Goal: Task Accomplishment & Management: Complete application form

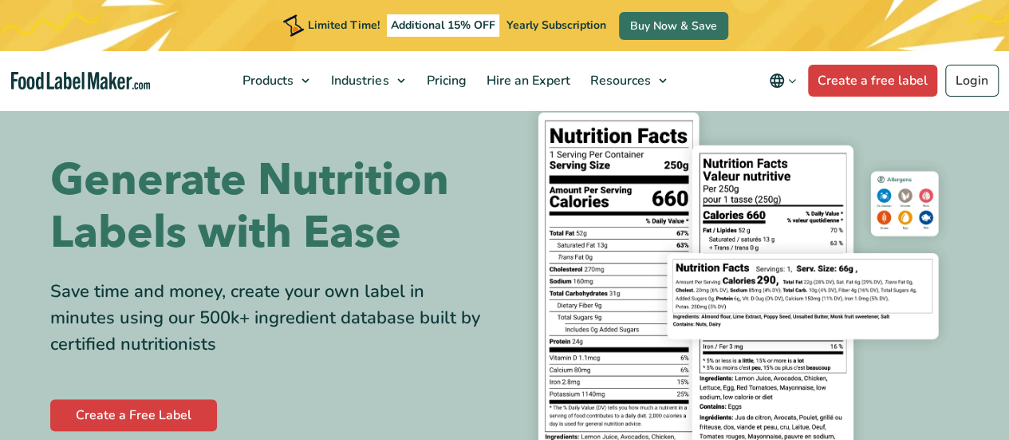
scroll to position [80, 0]
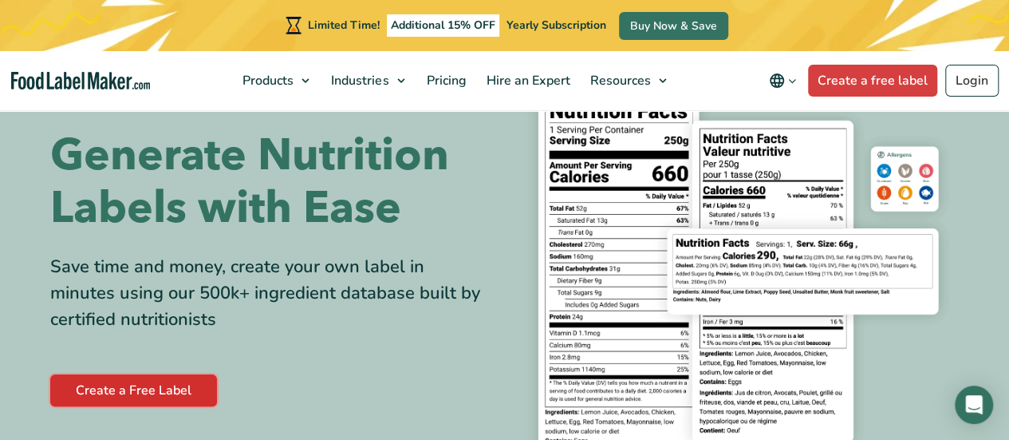
click at [151, 379] on link "Create a Free Label" at bounding box center [133, 390] width 167 height 32
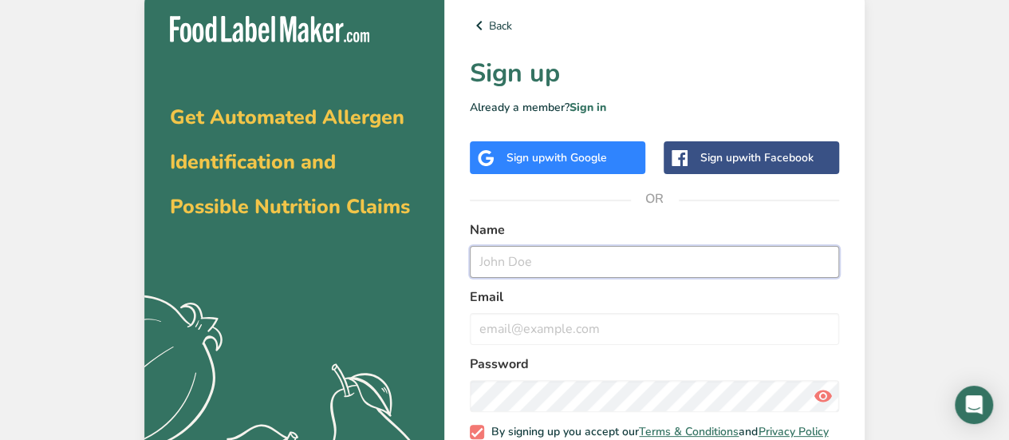
click at [630, 248] on input "text" at bounding box center [654, 262] width 369 height 32
click at [578, 263] on input "text" at bounding box center [654, 262] width 369 height 32
type input "t"
type input "Tia Raiford"
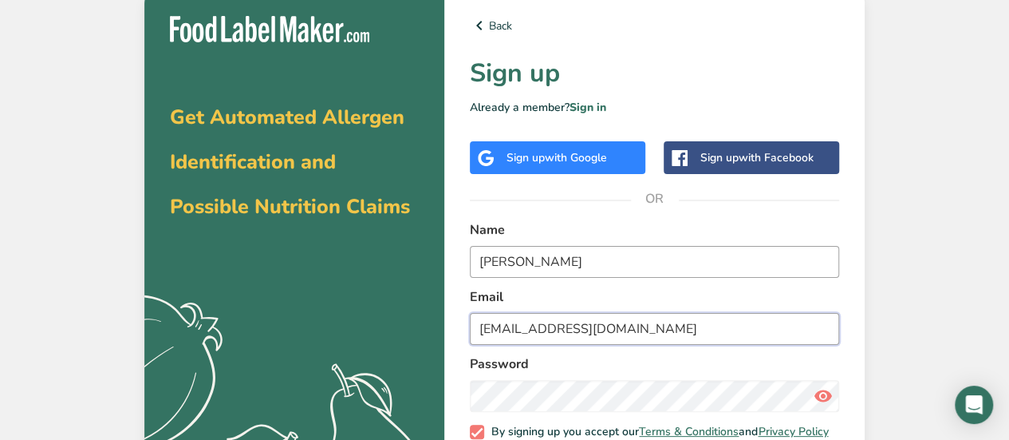
type input "tia@strongroots9.com"
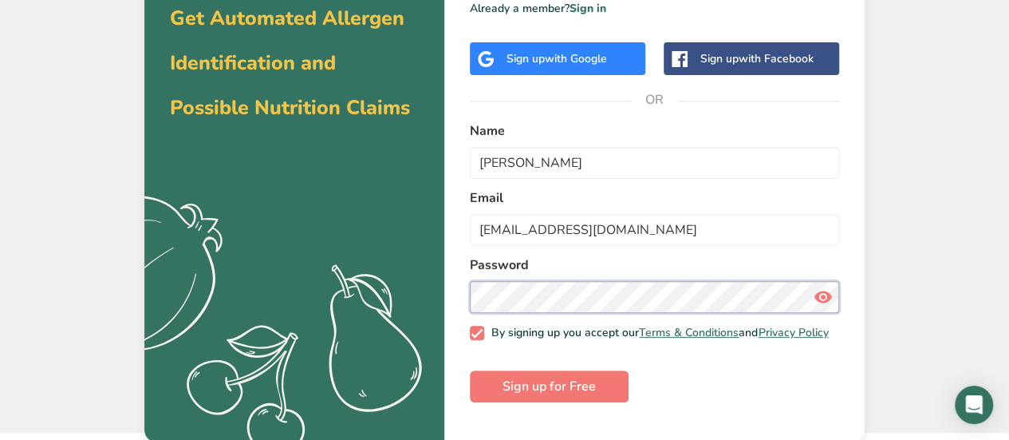
scroll to position [100, 0]
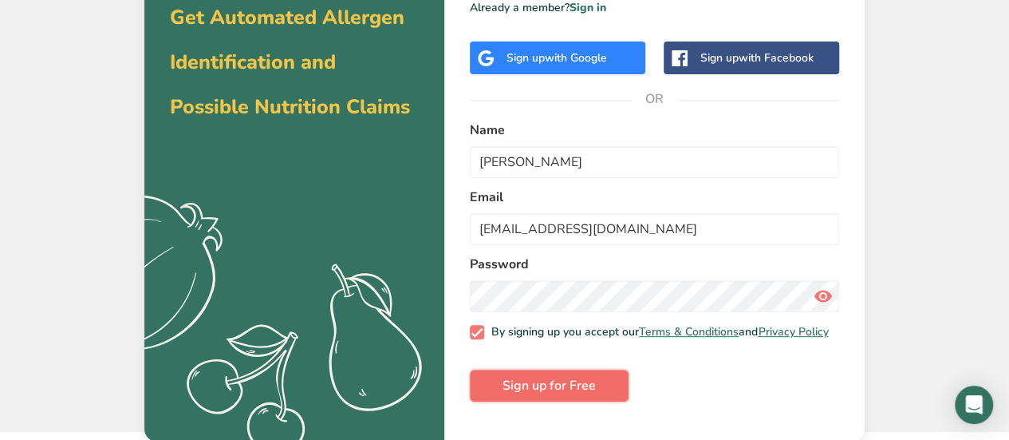
click at [547, 389] on span "Sign up for Free" at bounding box center [549, 385] width 93 height 19
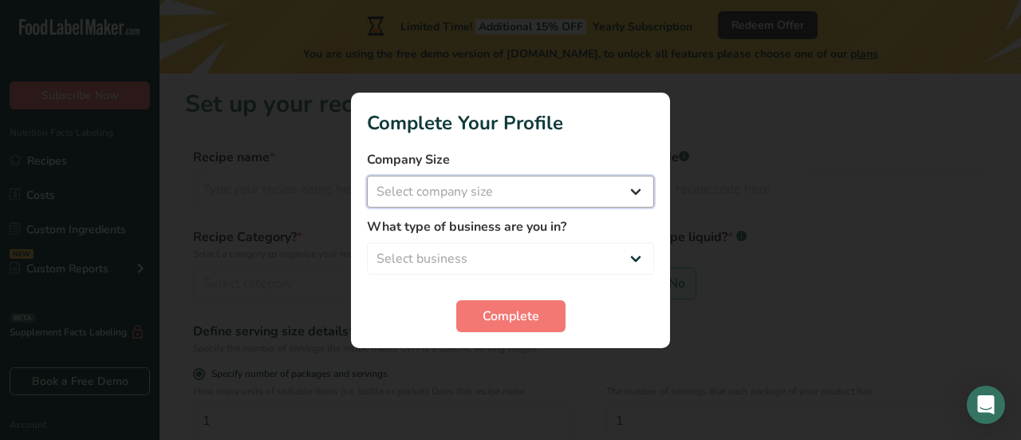
click at [581, 198] on select "Select company size Fewer than 10 Employees 10 to 50 Employees 51 to 500 Employ…" at bounding box center [510, 192] width 287 height 32
select select "1"
click at [367, 176] on select "Select company size Fewer than 10 Employees 10 to 50 Employees 51 to 500 Employ…" at bounding box center [510, 192] width 287 height 32
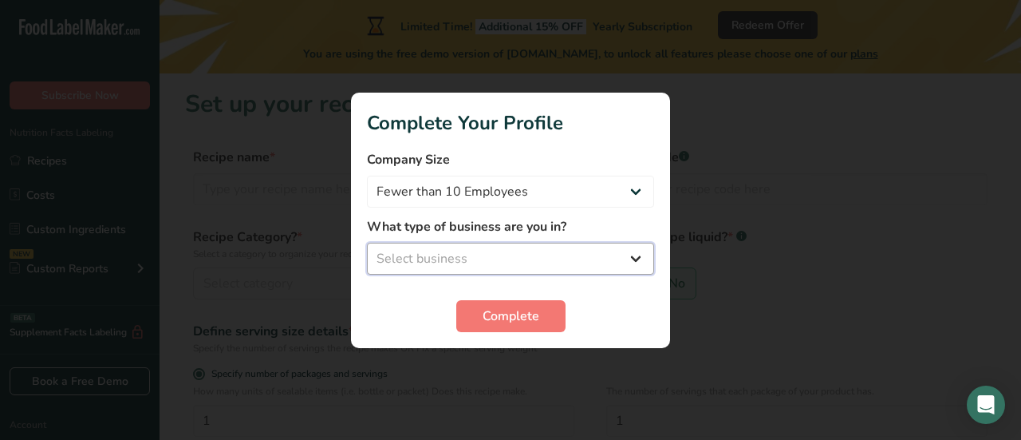
click at [551, 259] on select "Select business Packaged Food Manufacturer Restaurant & Cafe Bakery Meal Plans …" at bounding box center [510, 259] width 287 height 32
select select "1"
click at [367, 243] on select "Select business Packaged Food Manufacturer Restaurant & Cafe Bakery Meal Plans …" at bounding box center [510, 259] width 287 height 32
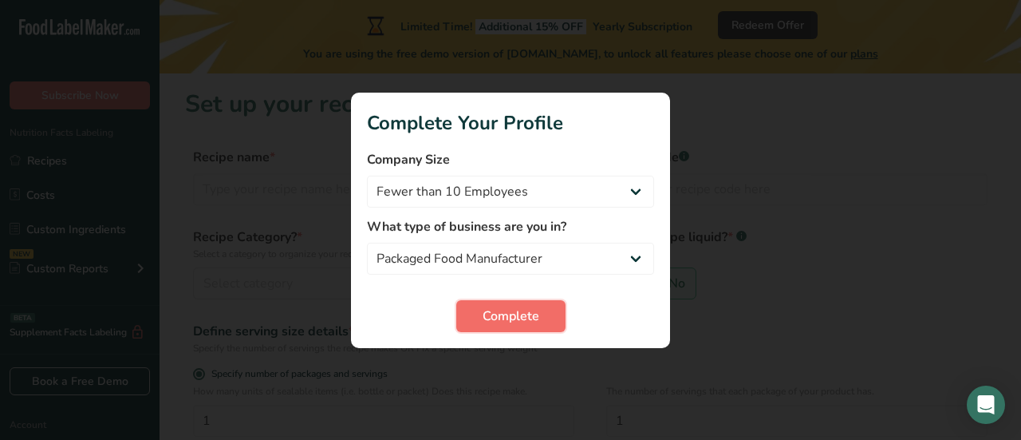
click at [525, 312] on span "Complete" at bounding box center [511, 315] width 57 height 19
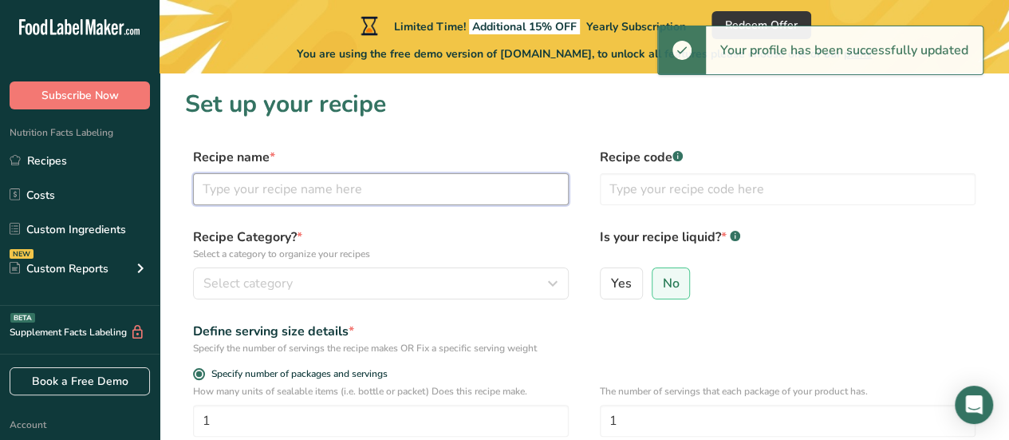
click at [438, 195] on input "text" at bounding box center [381, 189] width 376 height 32
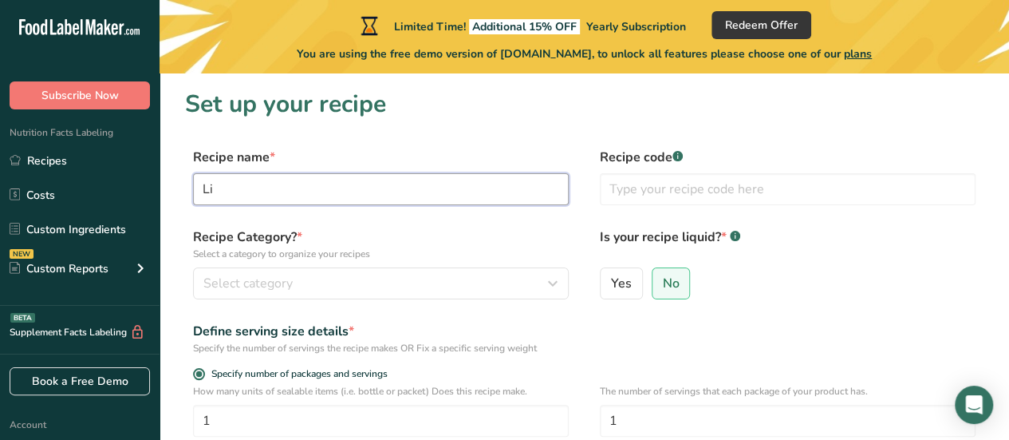
type input "L"
type input "Southern Roots and Radiance Lions Mane Tincture"
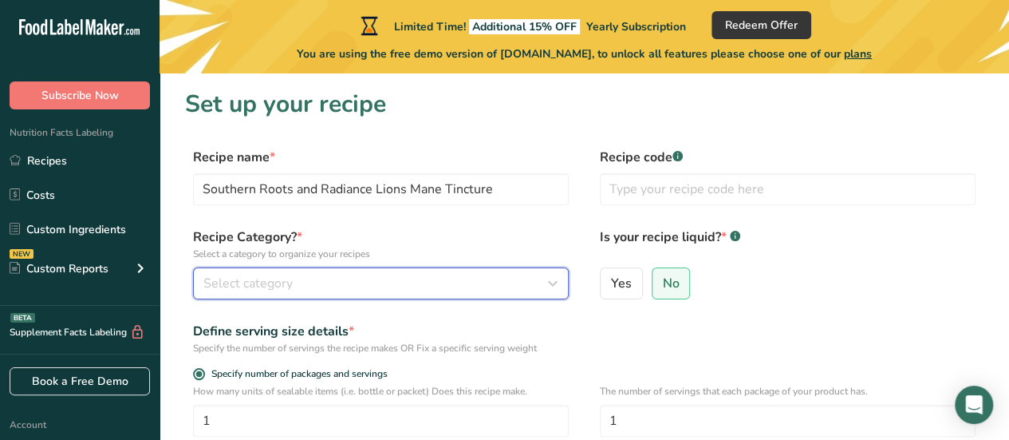
click at [329, 275] on div "Select category" at bounding box center [375, 283] width 345 height 19
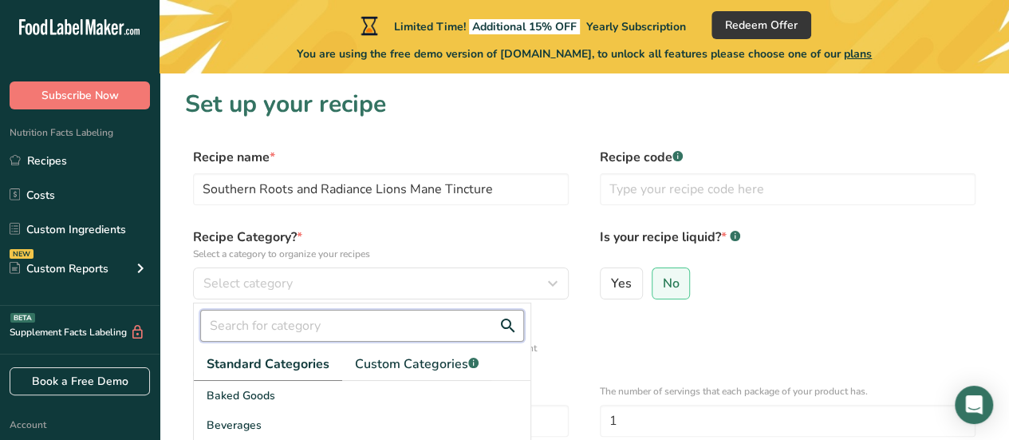
click at [298, 326] on input "text" at bounding box center [362, 326] width 324 height 32
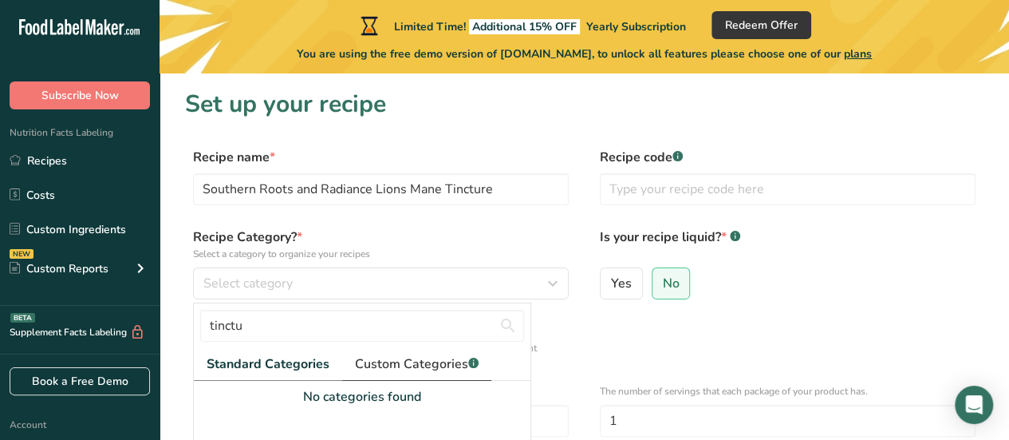
click at [388, 355] on span "Custom Categories .a-a{fill:#347362;}.b-a{fill:#fff;}" at bounding box center [417, 363] width 124 height 19
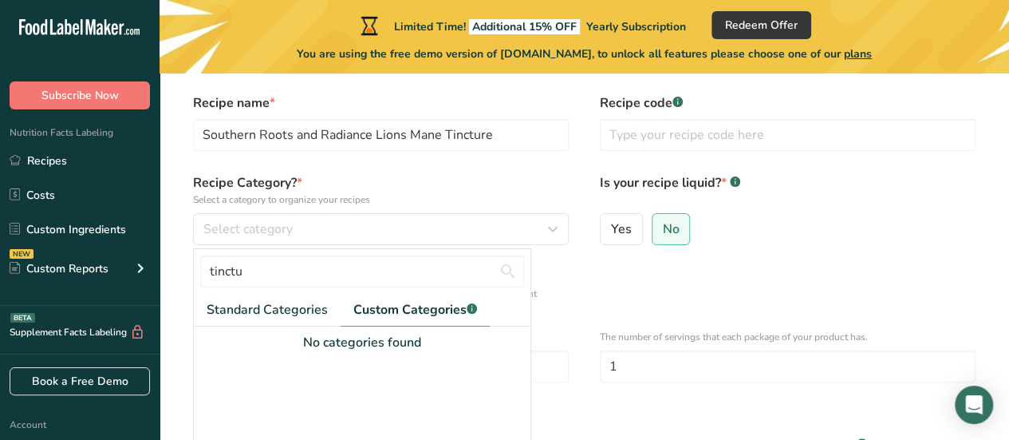
scroll to position [80, 0]
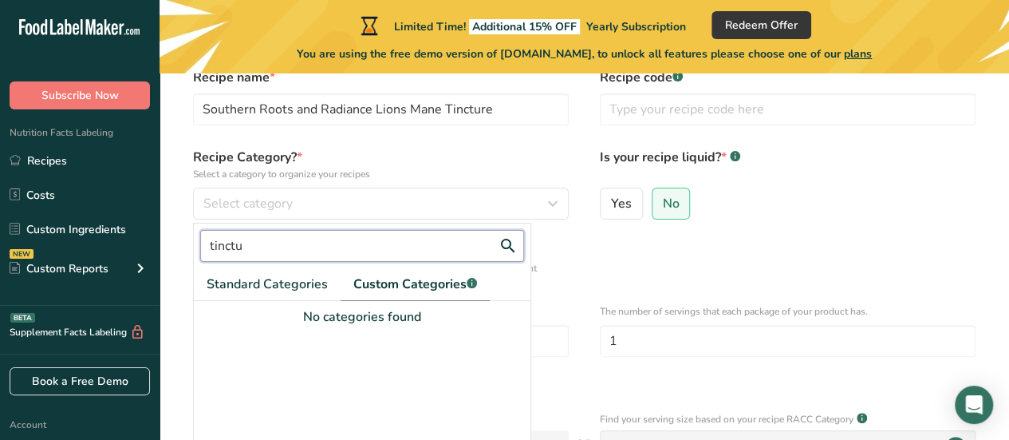
click at [273, 254] on input "tinctu" at bounding box center [362, 246] width 324 height 32
type input "t"
click at [275, 286] on span "Standard Categories" at bounding box center [267, 283] width 121 height 19
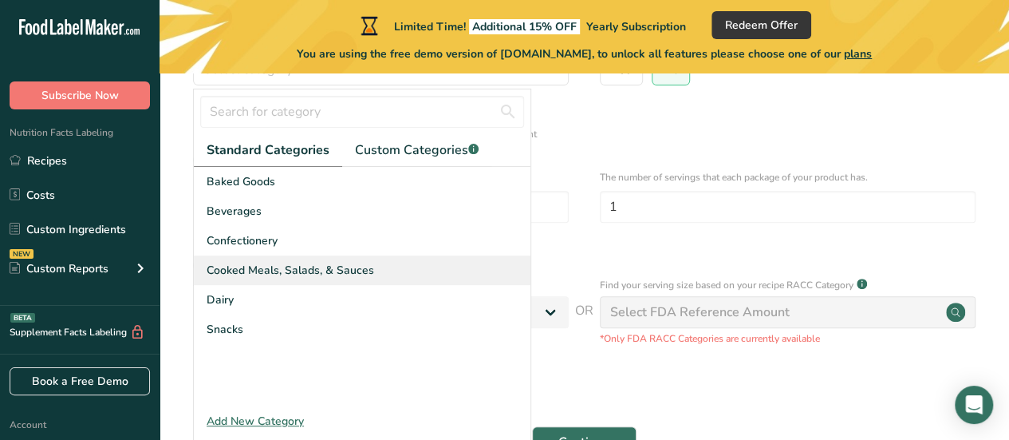
scroll to position [239, 0]
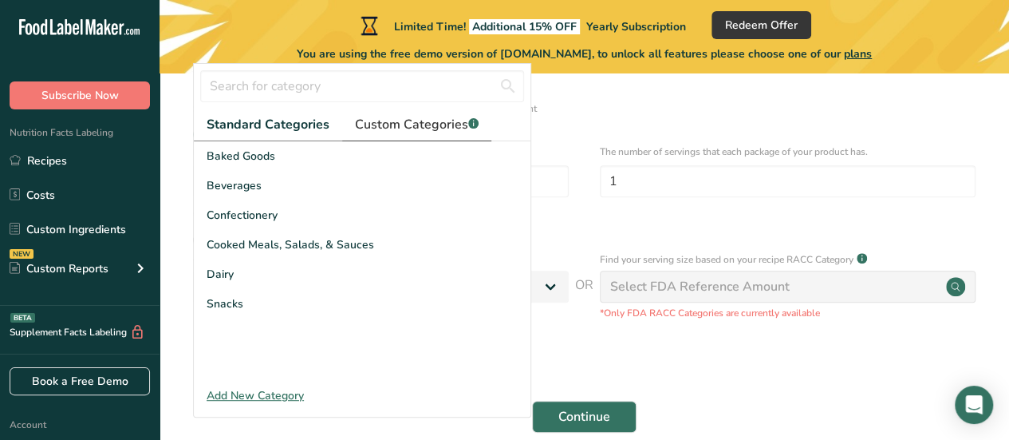
click at [424, 127] on span "Custom Categories .a-a{fill:#347362;}.b-a{fill:#fff;}" at bounding box center [417, 124] width 124 height 19
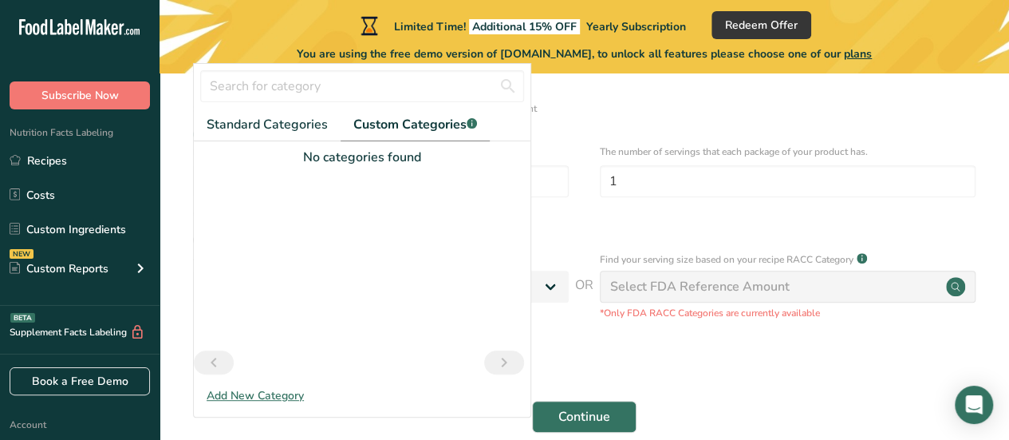
click at [258, 401] on div "Add New Category" at bounding box center [362, 395] width 337 height 17
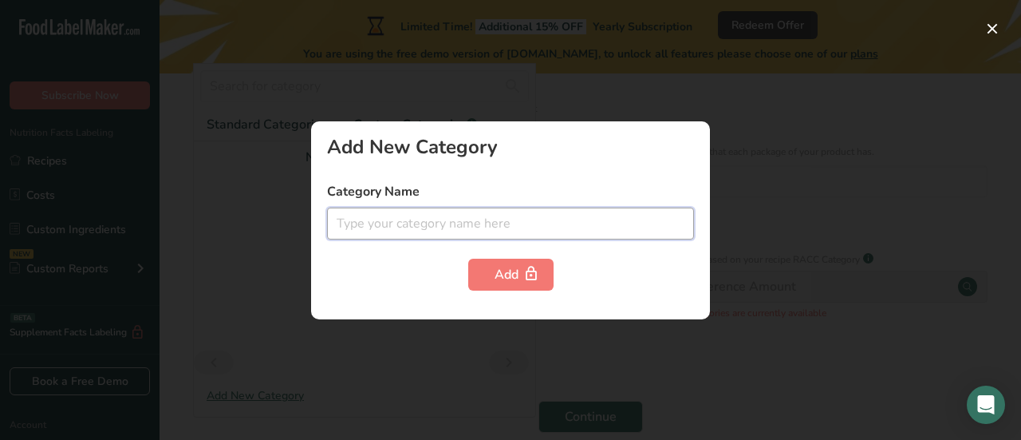
click at [458, 237] on input "text" at bounding box center [510, 223] width 367 height 32
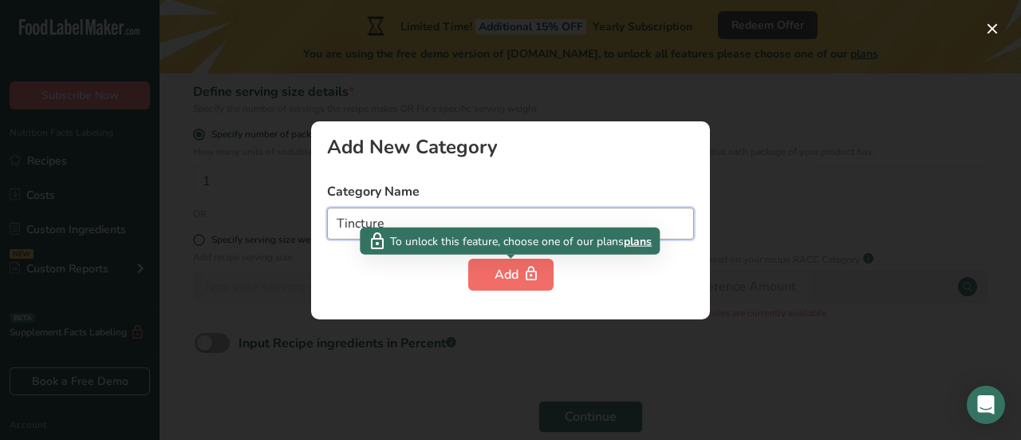
type input "Tincture"
click at [511, 270] on div "Add" at bounding box center [511, 274] width 33 height 19
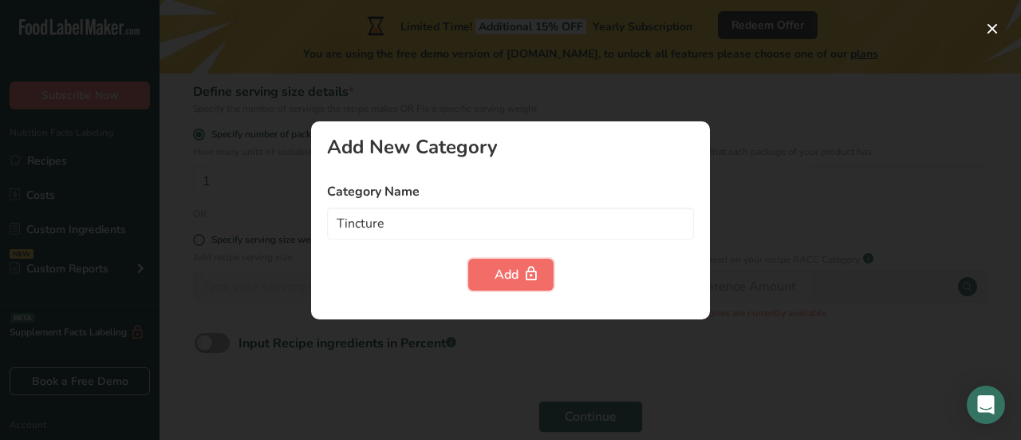
click at [495, 275] on div "Add" at bounding box center [511, 274] width 33 height 19
click at [984, 31] on button "button" at bounding box center [993, 29] width 26 height 26
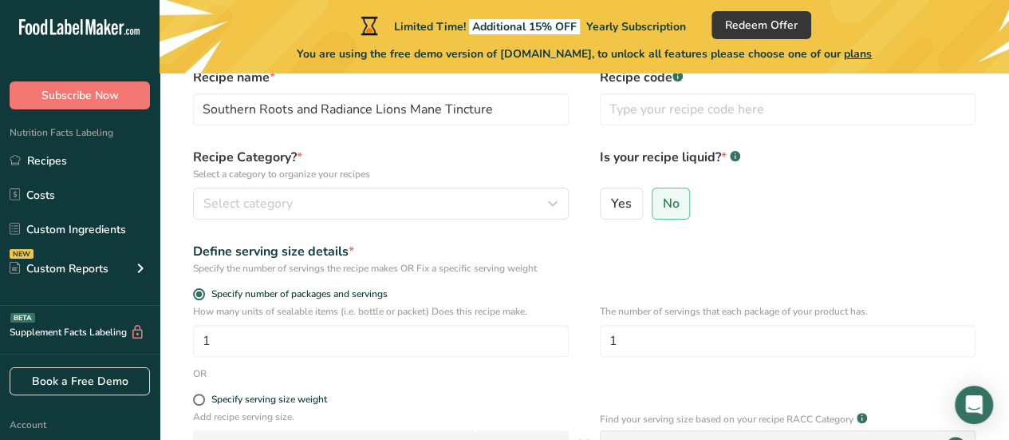
scroll to position [0, 0]
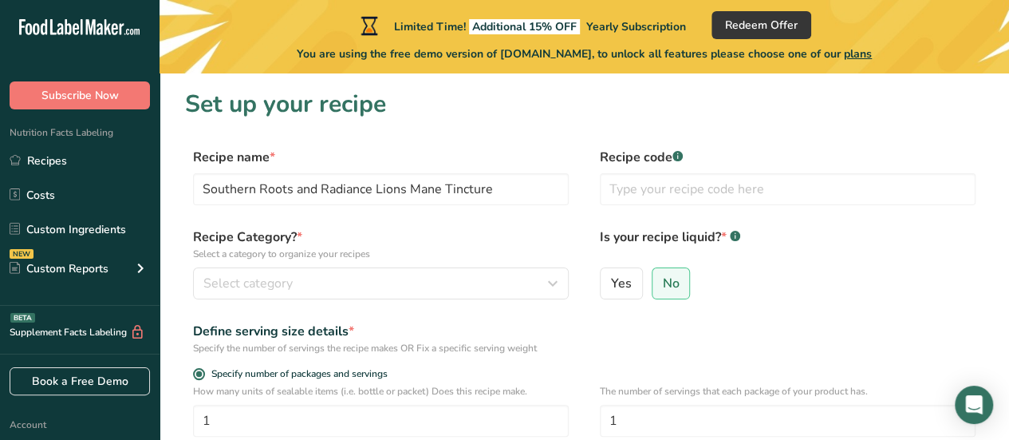
click at [470, 299] on div "Recipe Category? * Select a category to organize your recipes Select category S…" at bounding box center [584, 267] width 799 height 81
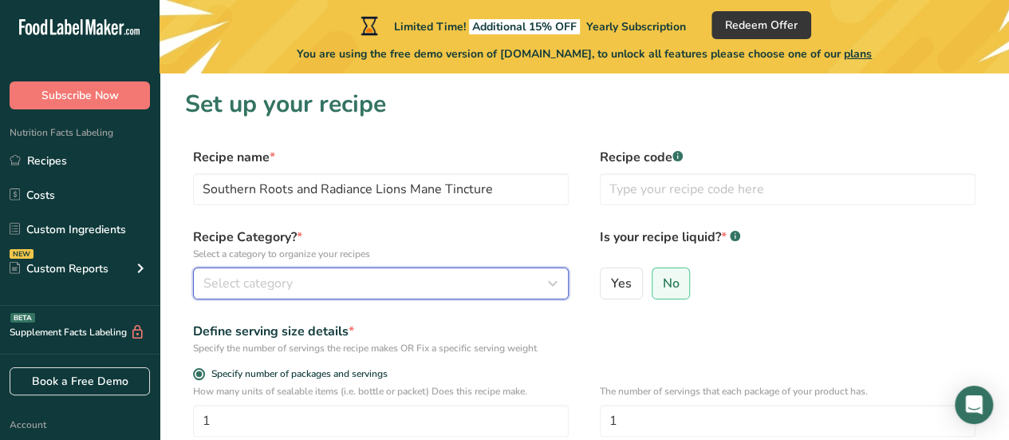
click at [469, 277] on div "Select category" at bounding box center [375, 283] width 345 height 19
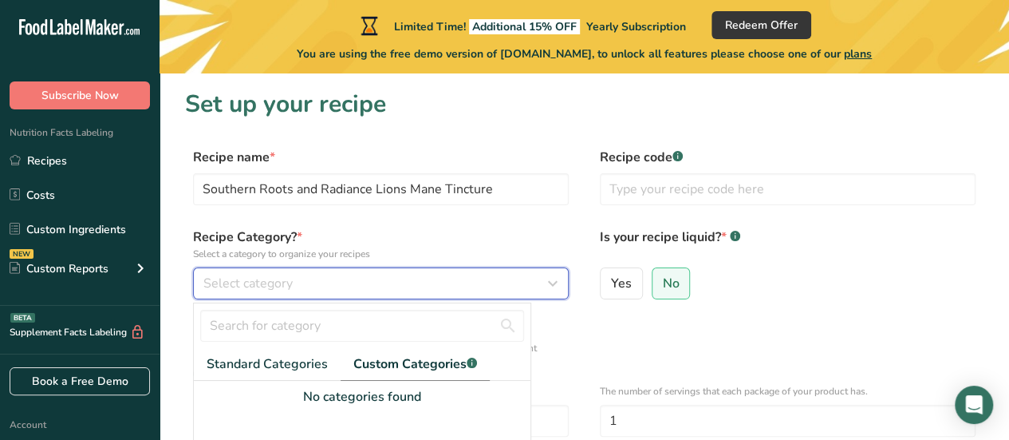
scroll to position [80, 0]
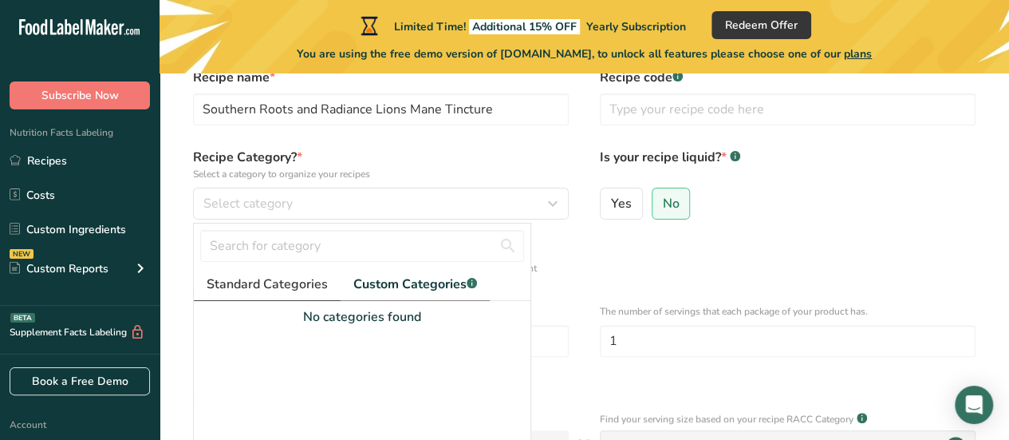
click at [282, 284] on span "Standard Categories" at bounding box center [267, 283] width 121 height 19
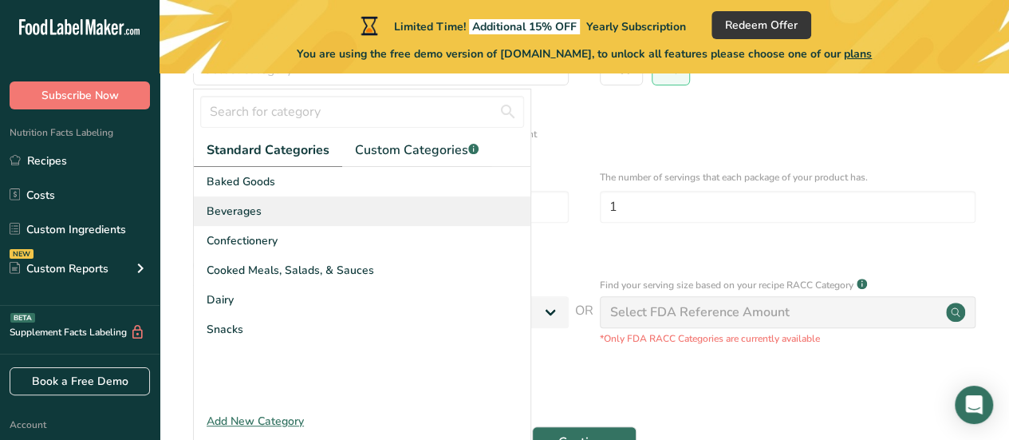
scroll to position [239, 0]
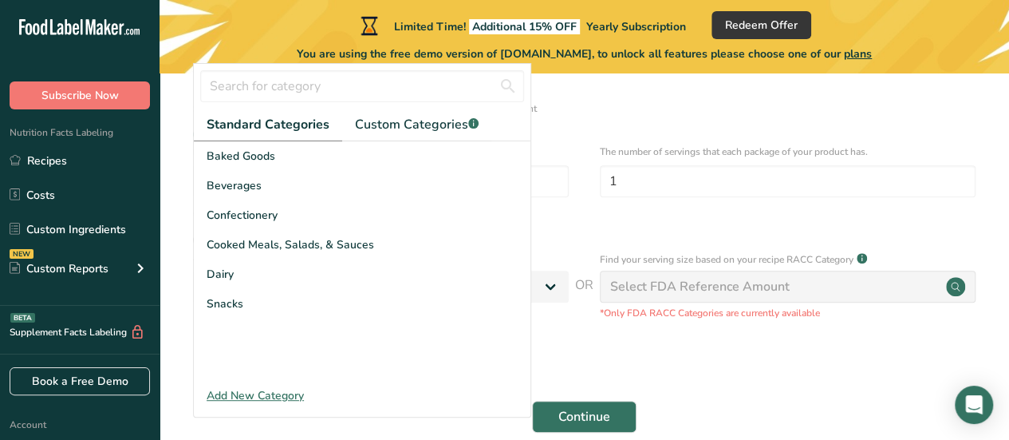
click at [278, 398] on div "Add New Category" at bounding box center [362, 395] width 337 height 17
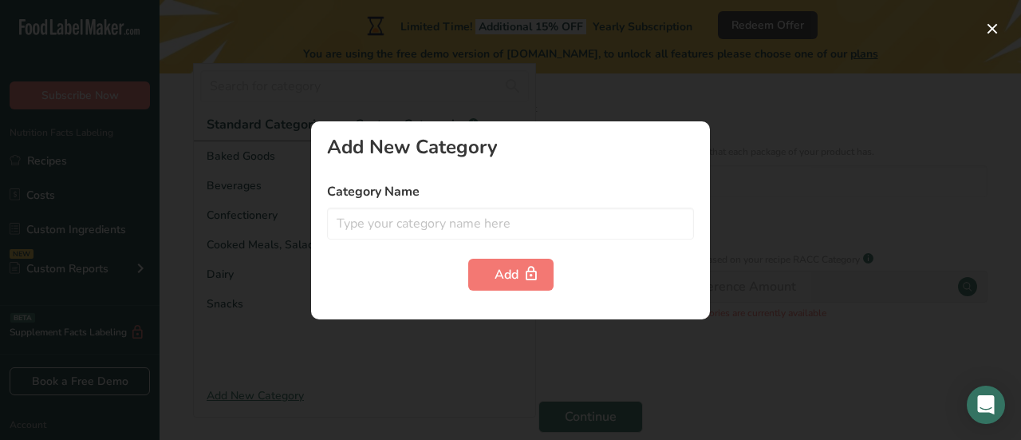
click at [750, 240] on div at bounding box center [510, 220] width 1021 height 440
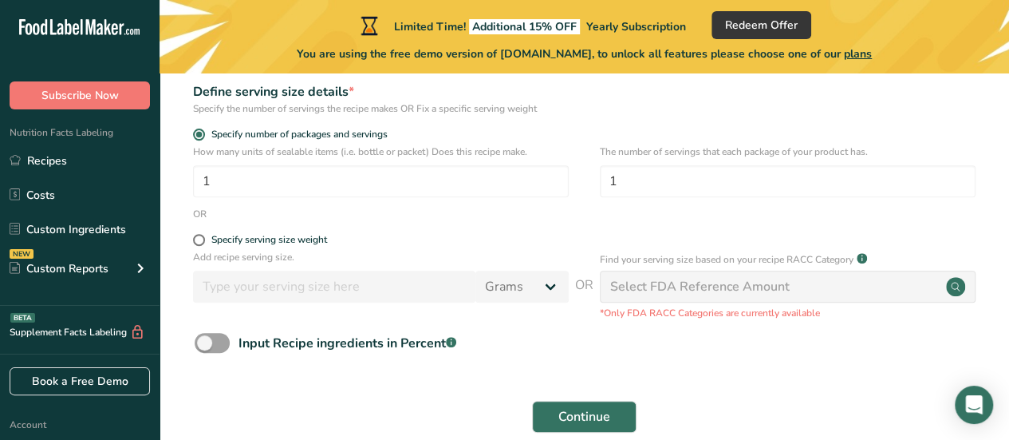
click at [828, 278] on div "Select FDA Reference Amount" at bounding box center [788, 286] width 376 height 32
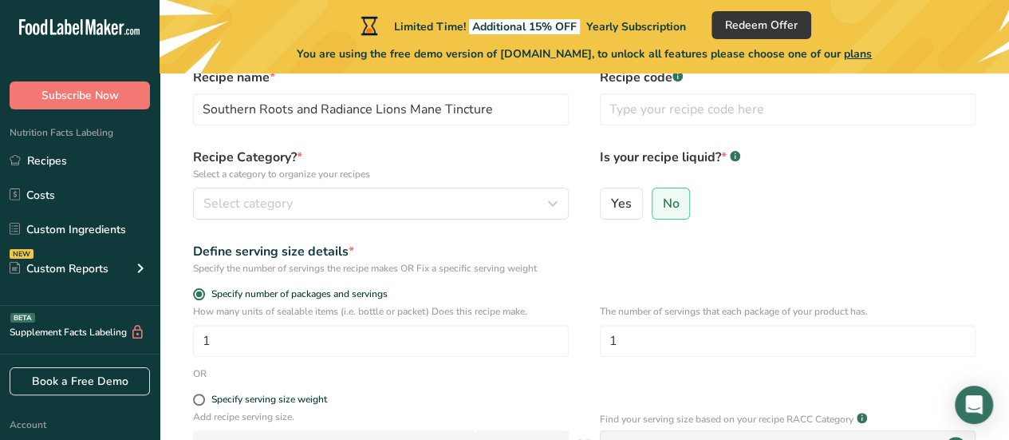
scroll to position [0, 0]
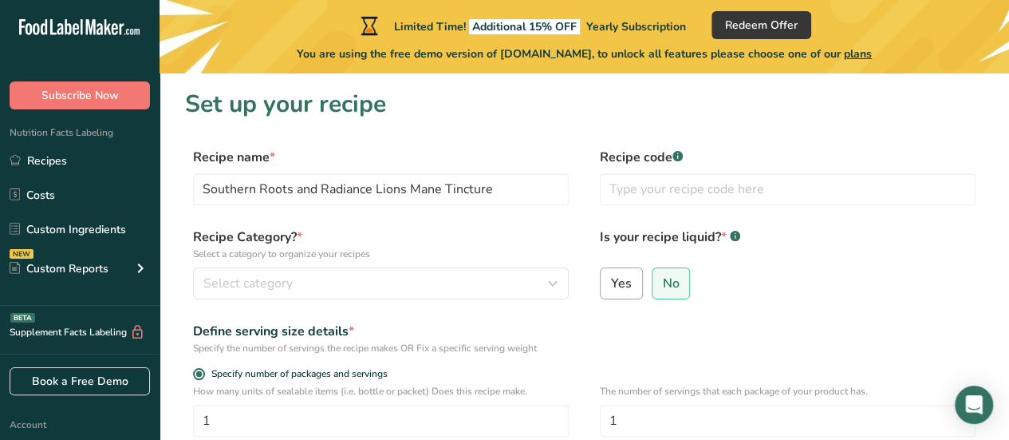
click at [625, 288] on span "Yes" at bounding box center [621, 283] width 21 height 16
click at [611, 288] on input "Yes" at bounding box center [606, 283] width 10 height 10
radio input "true"
radio input "false"
select select "22"
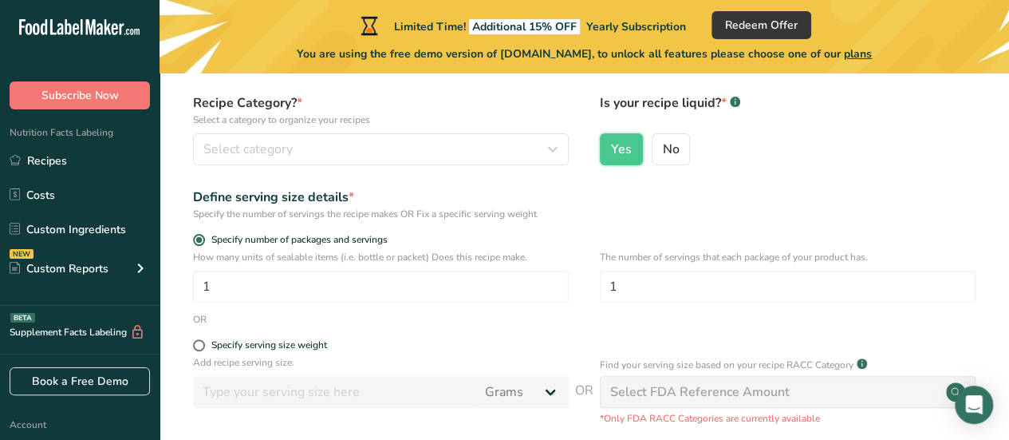
scroll to position [160, 0]
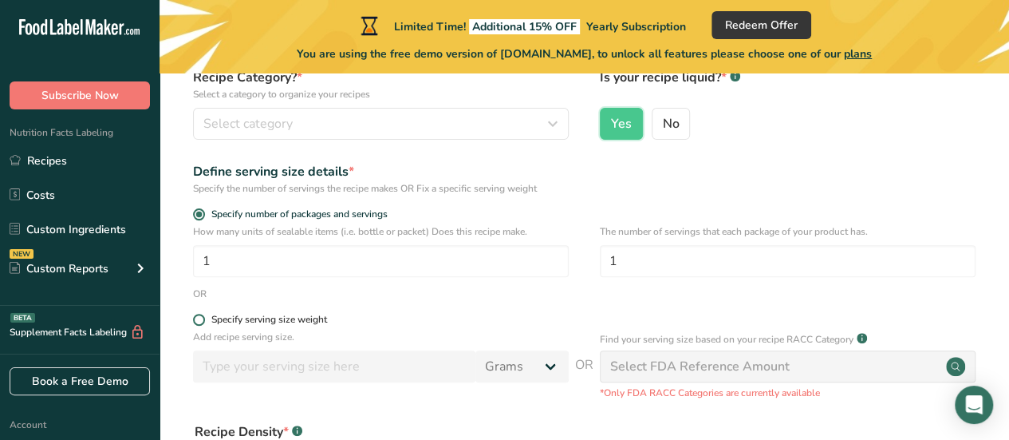
click at [196, 318] on span at bounding box center [199, 320] width 12 height 12
click at [196, 318] on input "Specify serving size weight" at bounding box center [198, 319] width 10 height 10
radio input "true"
radio input "false"
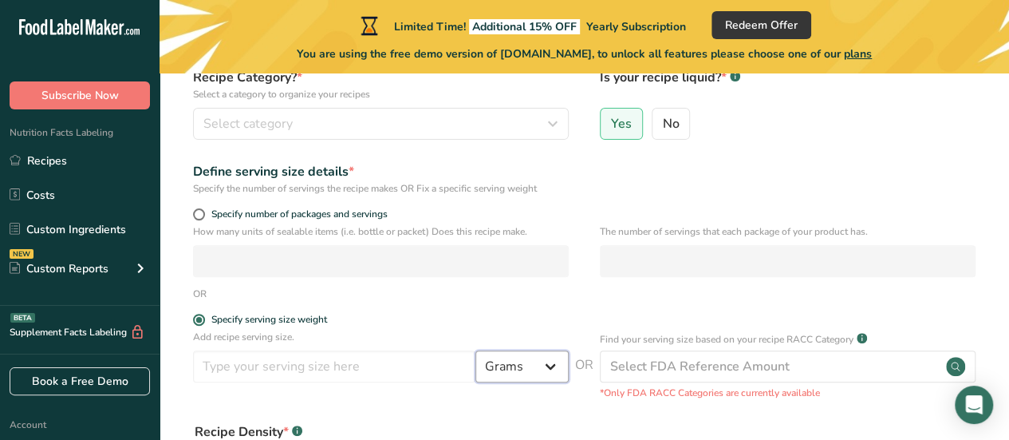
click at [518, 369] on select "Grams kg mg mcg lb oz l mL fl oz tbsp tsp cup qt gallon" at bounding box center [522, 366] width 93 height 32
select select "17"
click at [476, 350] on select "Grams kg mg mcg lb oz l mL fl oz tbsp tsp cup qt gallon" at bounding box center [522, 366] width 93 height 32
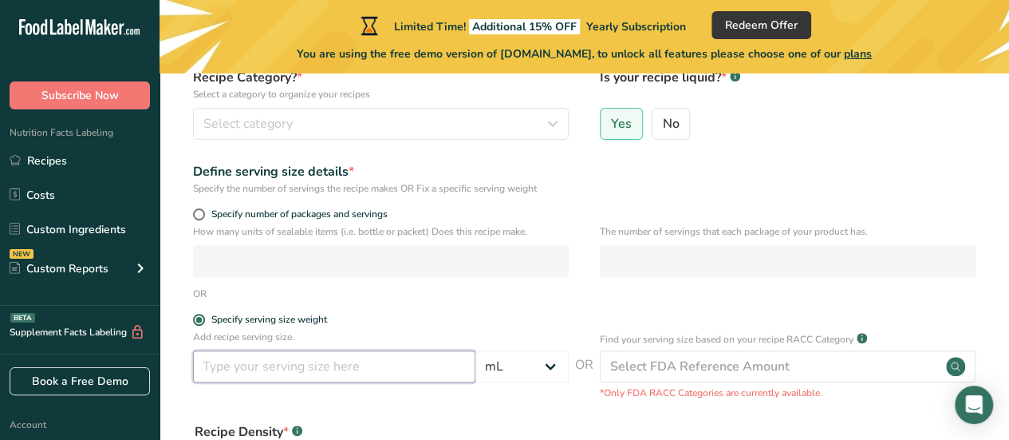
click at [319, 370] on input "number" at bounding box center [334, 366] width 282 height 32
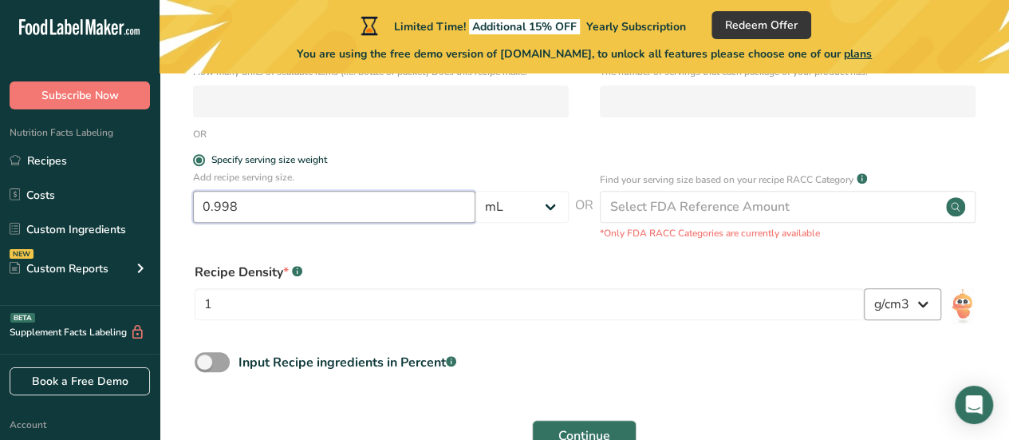
type input "0.998"
click at [910, 302] on select "lb/ft3 g/cm3" at bounding box center [902, 304] width 77 height 32
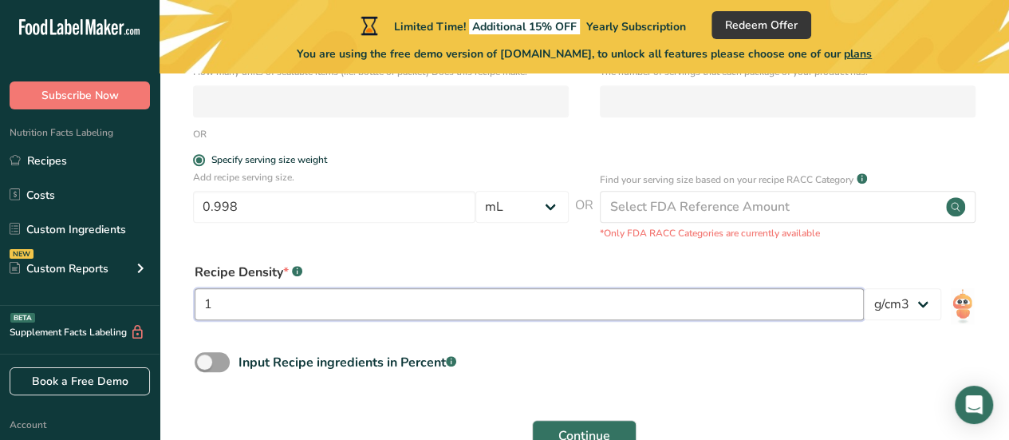
click at [248, 306] on input "1" at bounding box center [529, 304] width 669 height 32
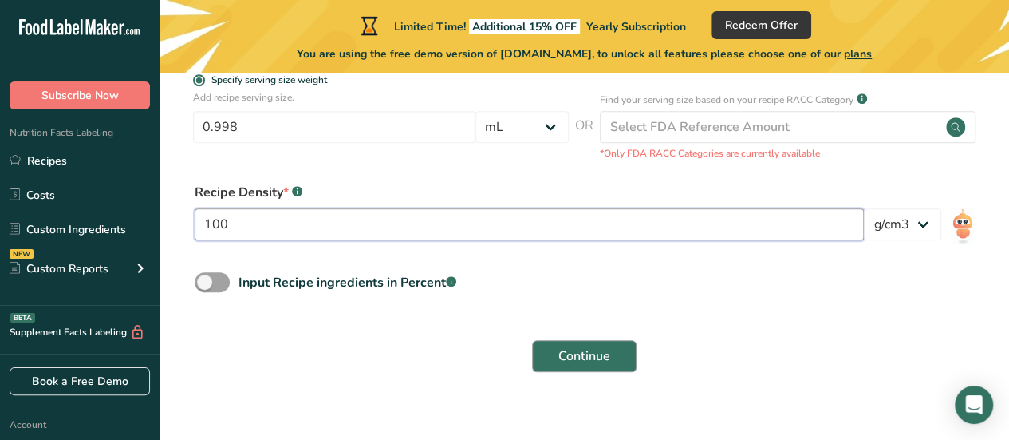
type input "100"
click at [614, 348] on button "Continue" at bounding box center [584, 356] width 105 height 32
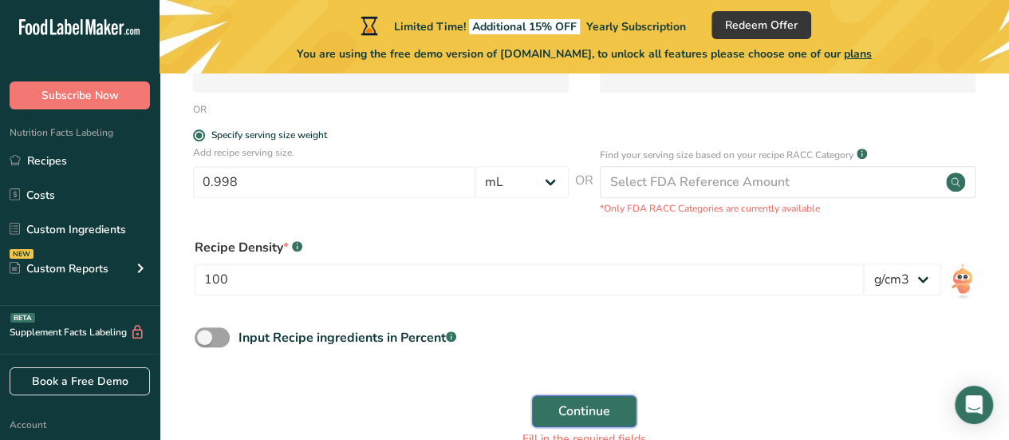
scroll to position [337, 0]
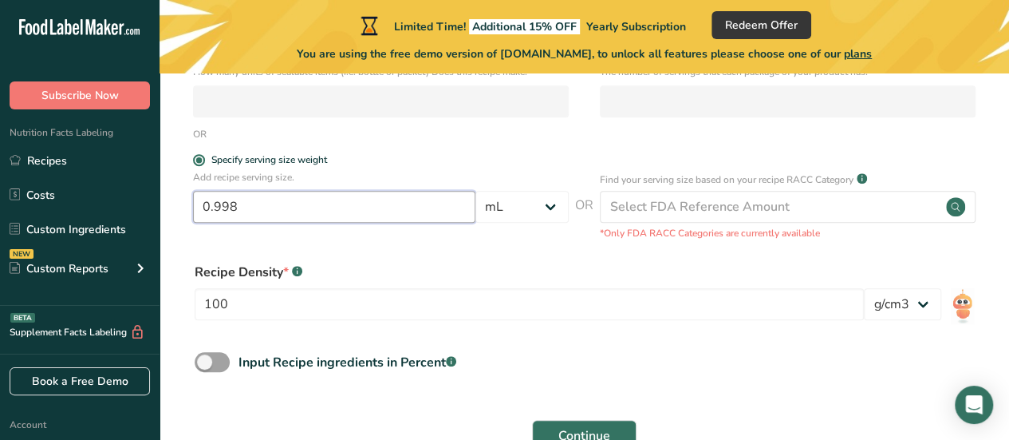
drag, startPoint x: 255, startPoint y: 203, endPoint x: 186, endPoint y: 210, distance: 69.7
click at [187, 210] on div "Add recipe serving size. 0.998 Grams kg mg mcg lb oz l mL fl oz tbsp tsp cup qt…" at bounding box center [584, 205] width 799 height 70
click at [565, 263] on div "Recipe Density * .a-a{fill:#347362;}.b-a{fill:#fff;}" at bounding box center [529, 272] width 669 height 19
click at [259, 210] on input "100" at bounding box center [334, 207] width 282 height 32
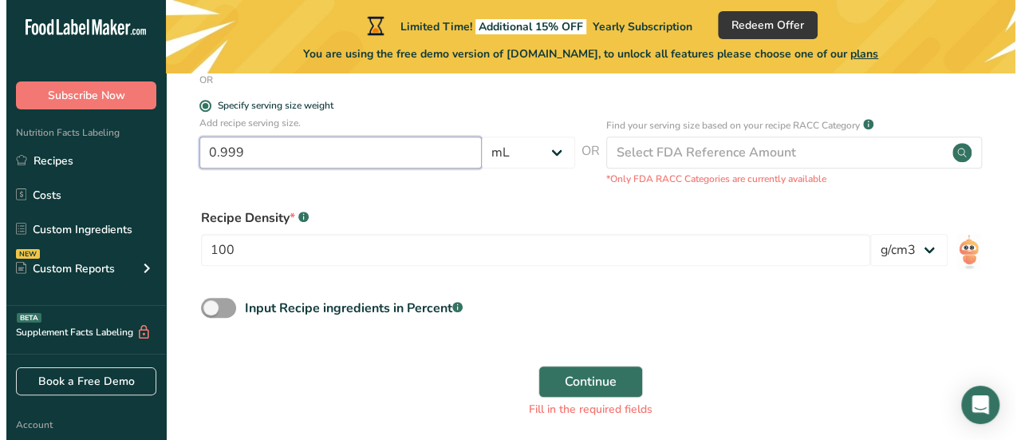
scroll to position [417, 0]
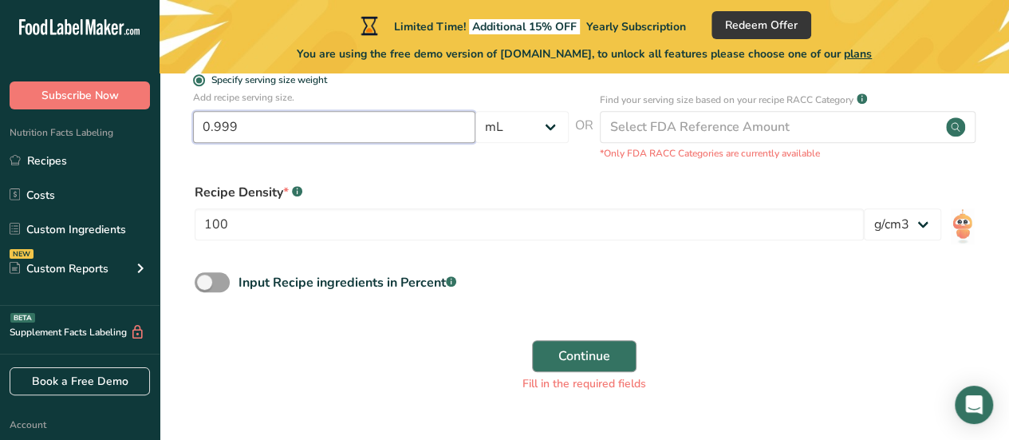
type input "0.999"
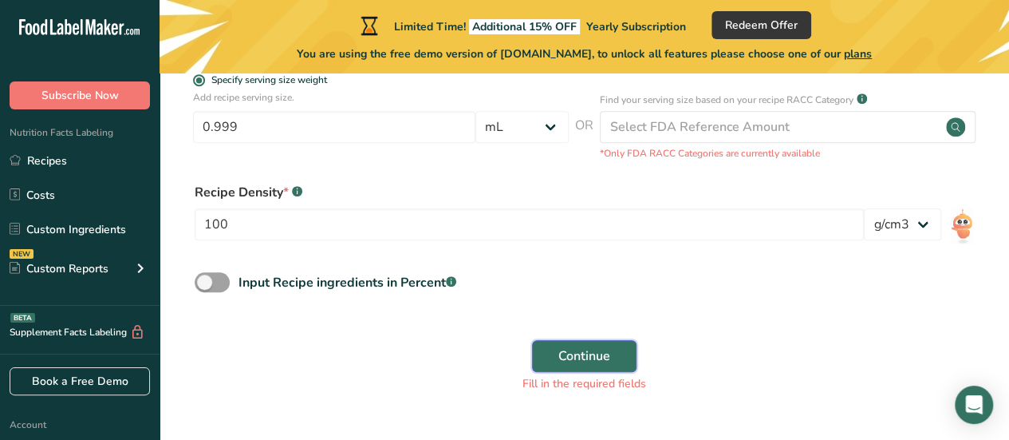
click at [547, 350] on button "Continue" at bounding box center [584, 356] width 105 height 32
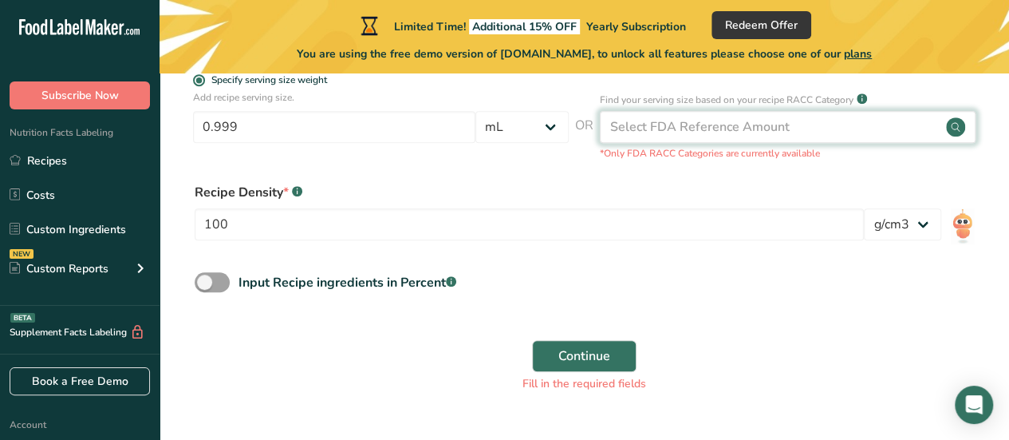
click at [734, 138] on div "Select FDA Reference Amount" at bounding box center [788, 127] width 376 height 32
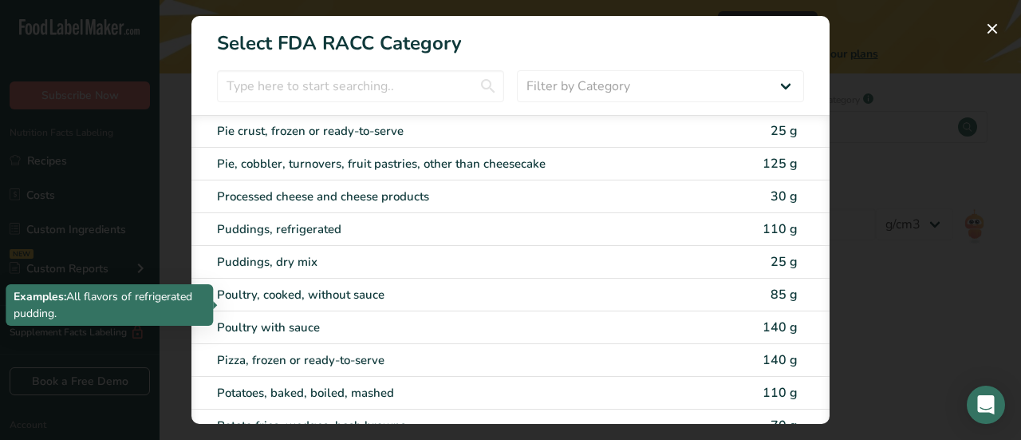
scroll to position [1670, 0]
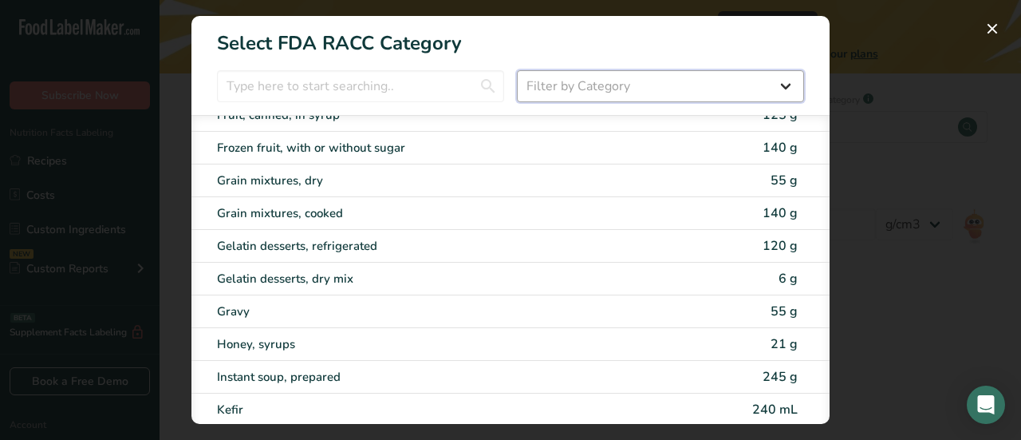
click at [645, 90] on select "Filter by Category All Bakery products Beverages Cereals and other grain produc…" at bounding box center [660, 86] width 287 height 32
select select "17"
click at [517, 70] on select "Filter by Category All Bakery products Beverages Cereals and other grain produc…" at bounding box center [660, 86] width 287 height 32
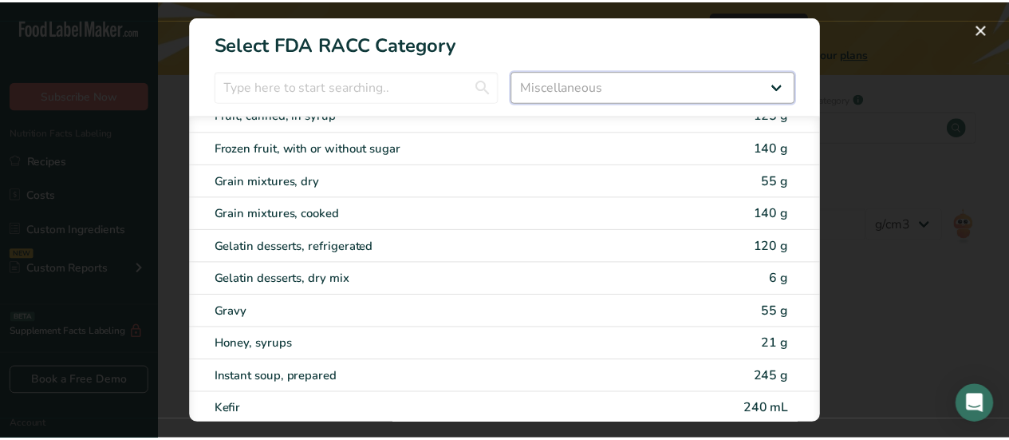
scroll to position [0, 0]
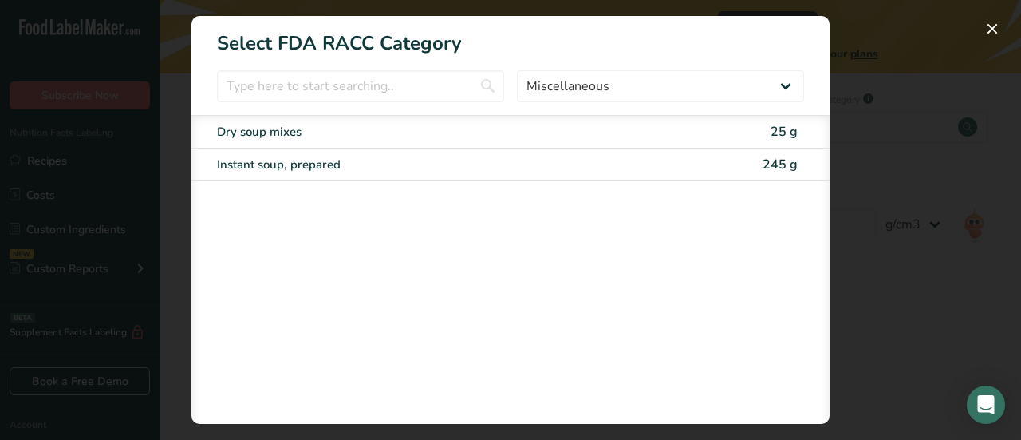
click at [886, 188] on div "RACC Category Selection Modal" at bounding box center [510, 220] width 1021 height 440
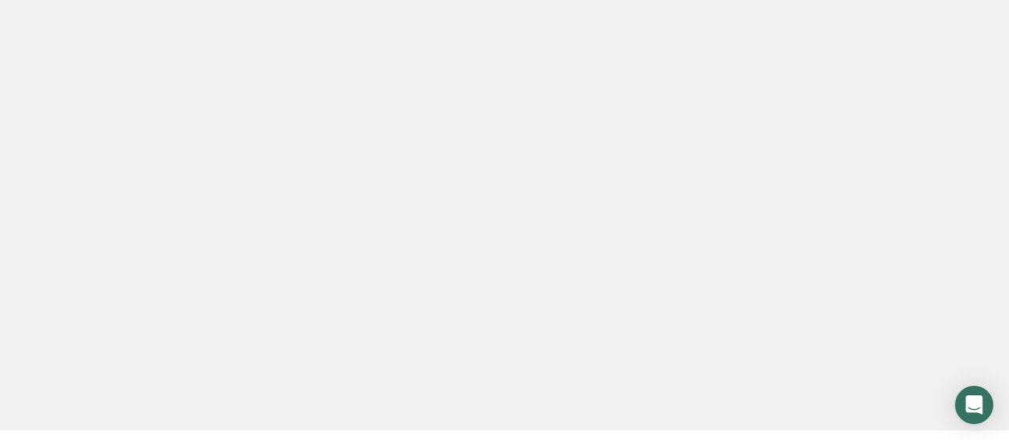
scroll to position [96, 0]
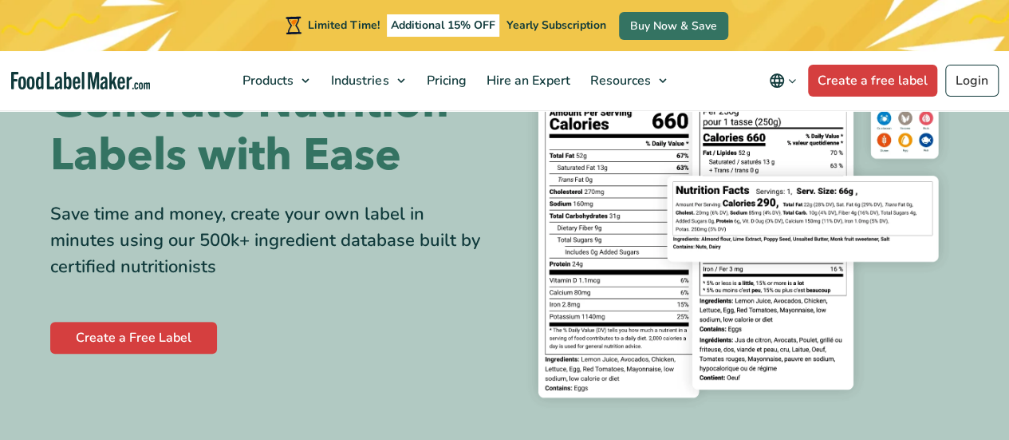
scroll to position [80, 0]
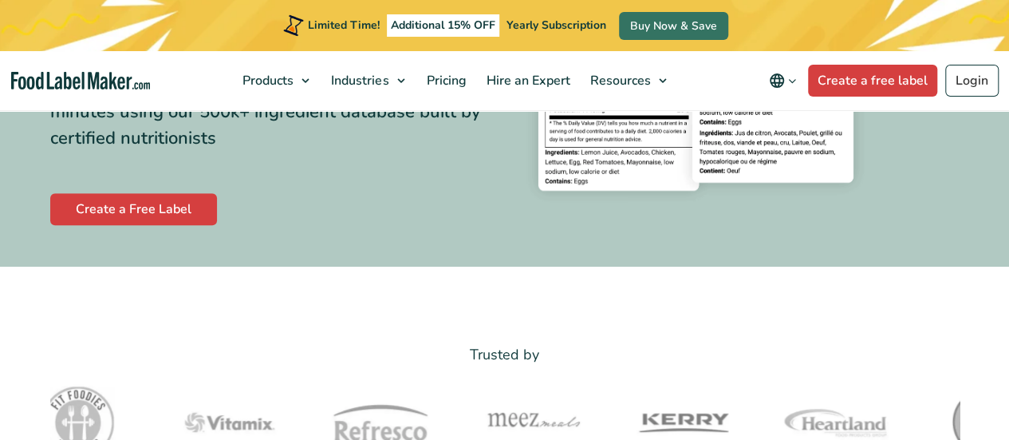
scroll to position [389, 0]
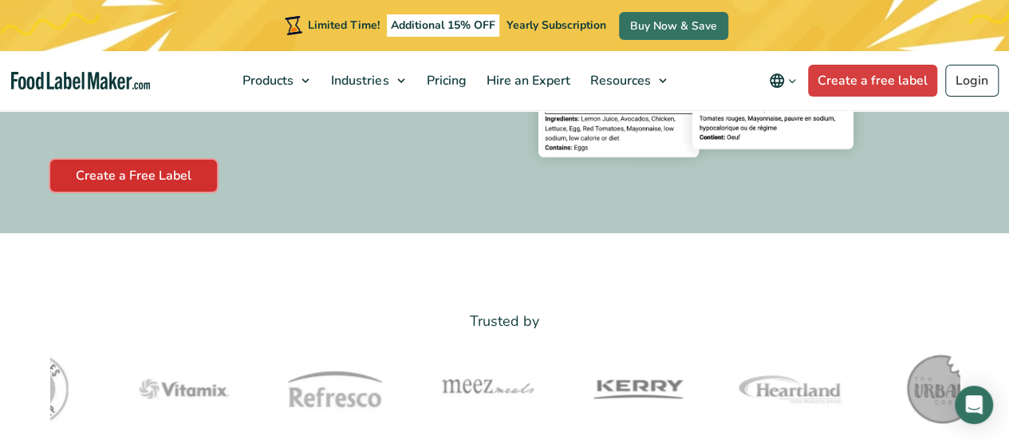
click at [124, 175] on link "Create a Free Label" at bounding box center [133, 176] width 167 height 32
